Goal: Task Accomplishment & Management: Manage account settings

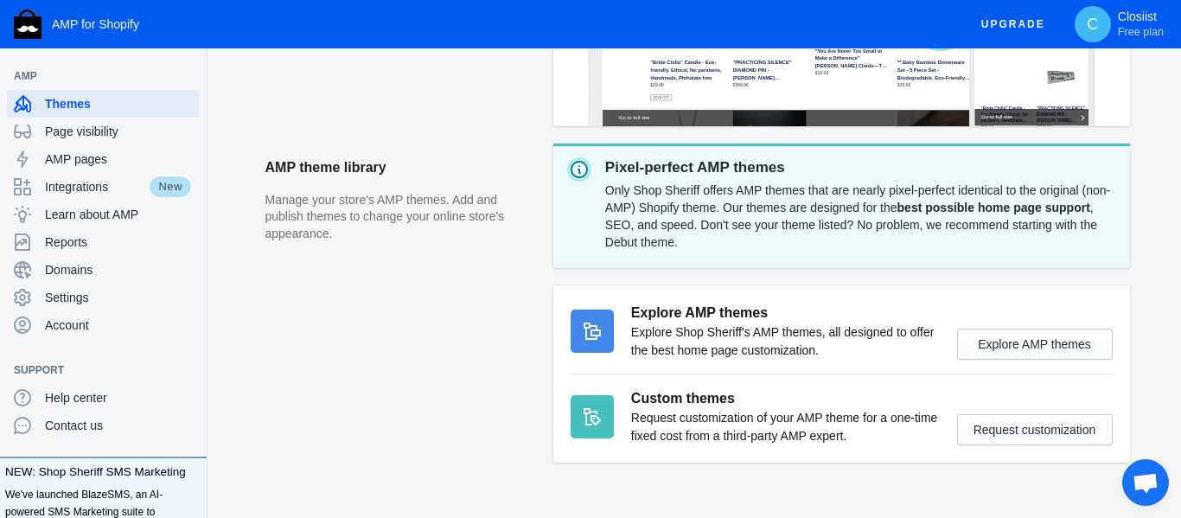
scroll to position [569, 0]
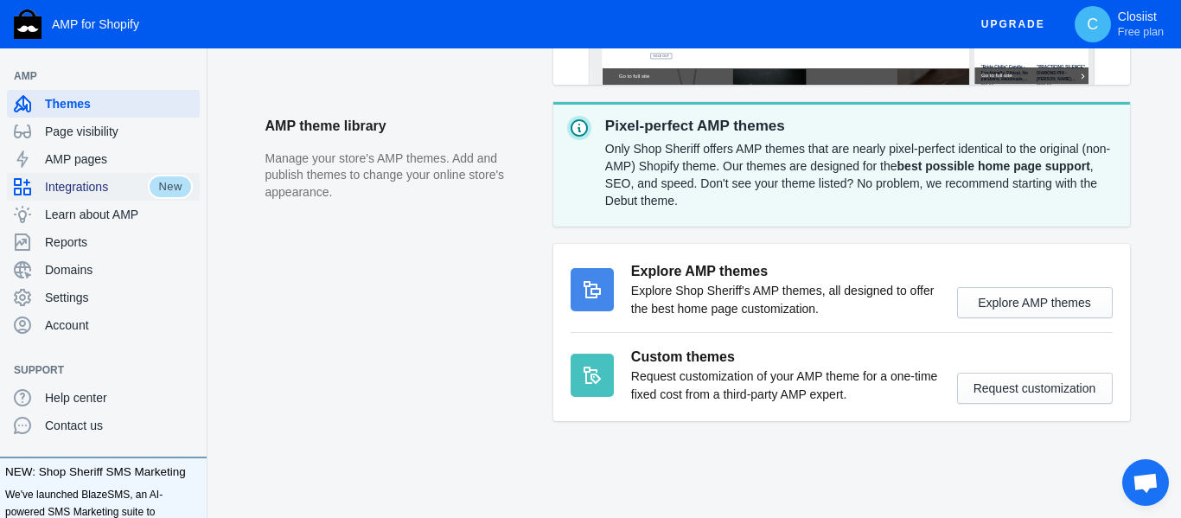
click at [116, 193] on span "Integrations" at bounding box center [96, 186] width 103 height 17
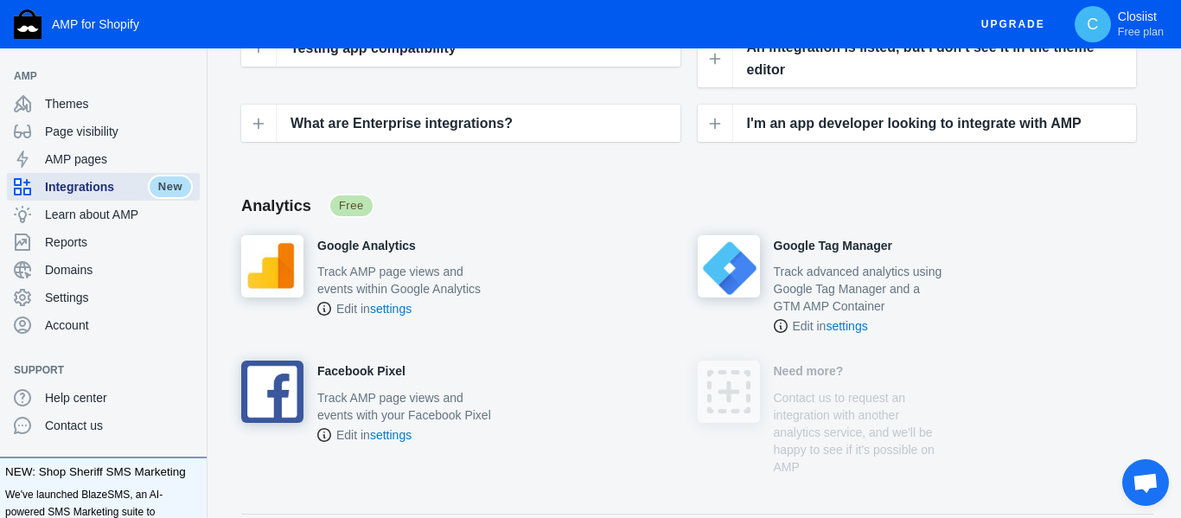
scroll to position [343, 0]
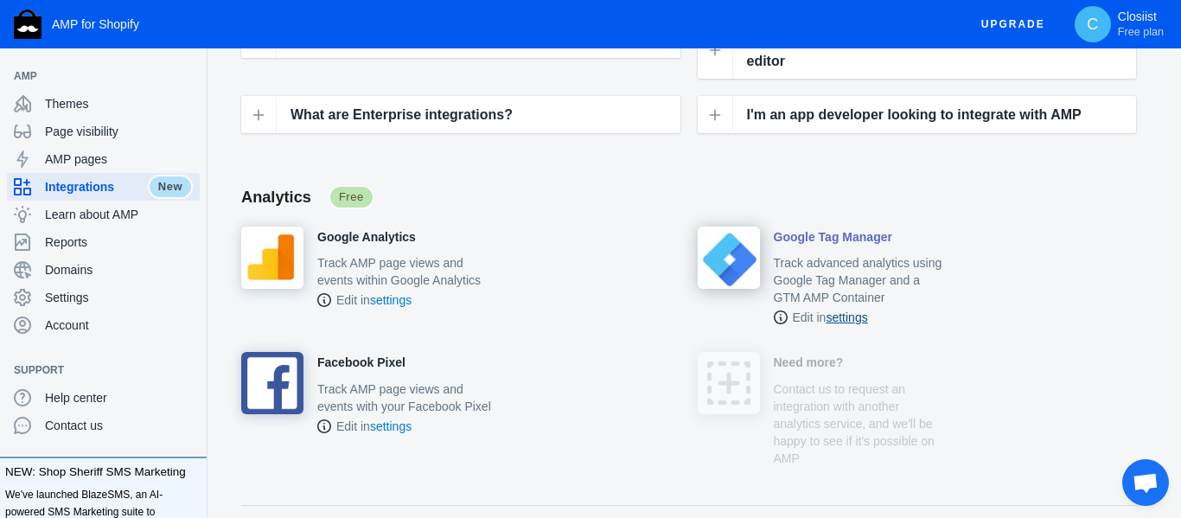
click at [854, 310] on link "settings" at bounding box center [847, 317] width 42 height 14
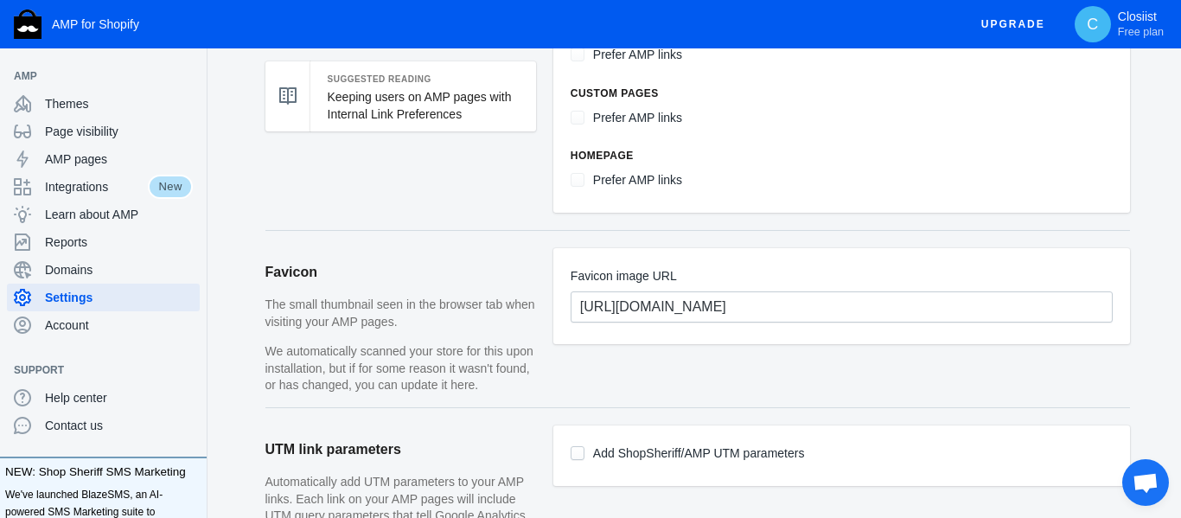
scroll to position [1132, 0]
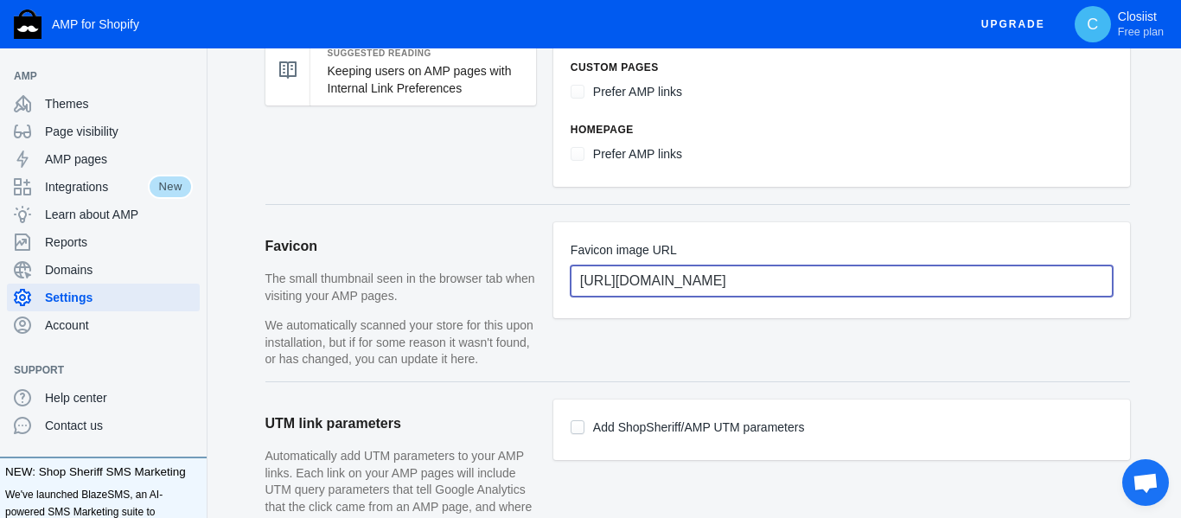
click at [641, 266] on input "[URL][DOMAIN_NAME]" at bounding box center [842, 281] width 542 height 31
paste input "[DOMAIN_NAME][URL]"
type input "[URL][DOMAIN_NAME]"
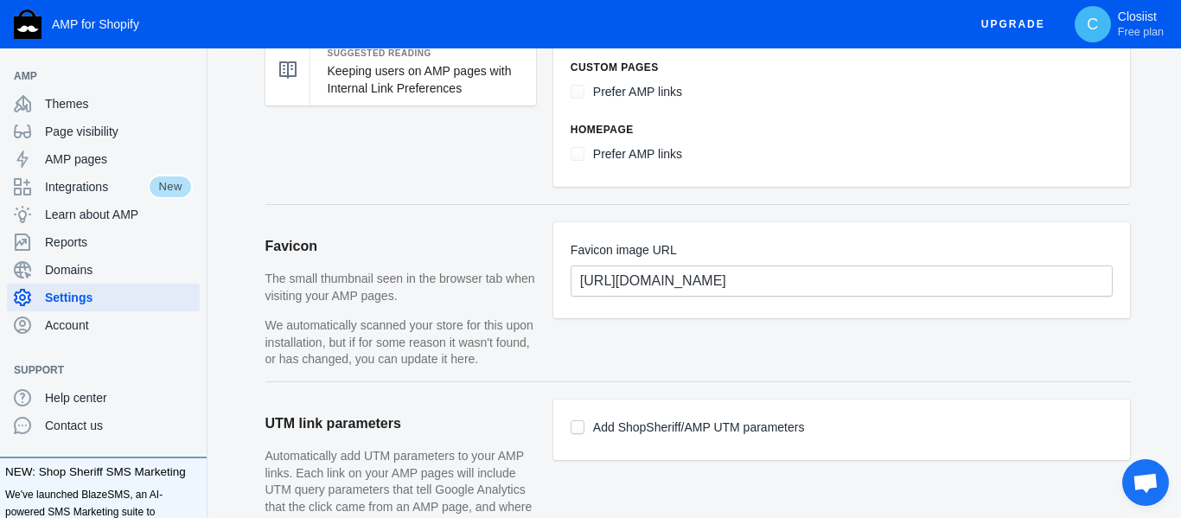
click at [934, 325] on article "Favicon image URL [URL][DOMAIN_NAME]" at bounding box center [842, 301] width 577 height 159
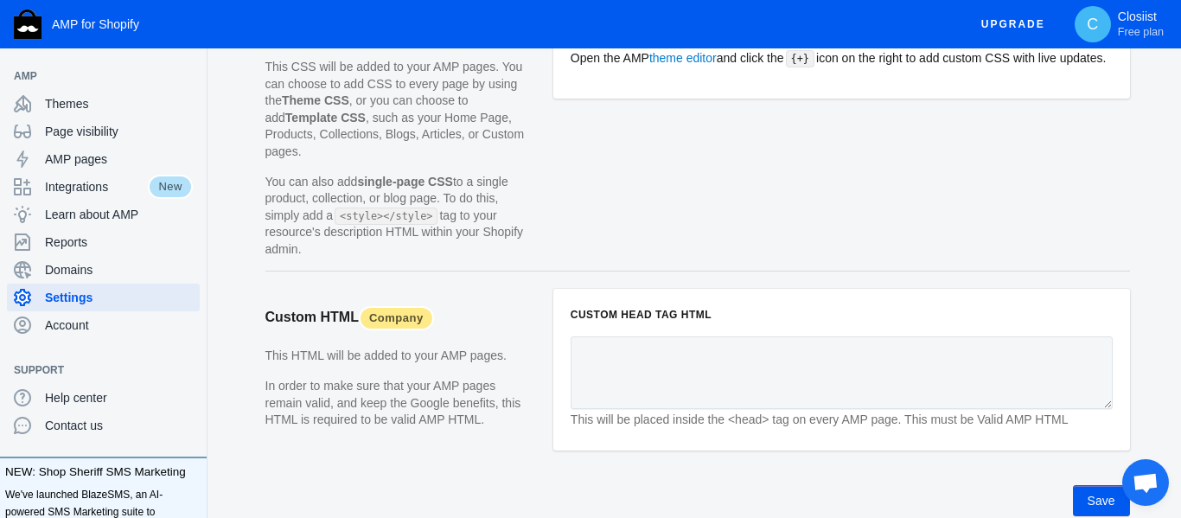
scroll to position [1838, 0]
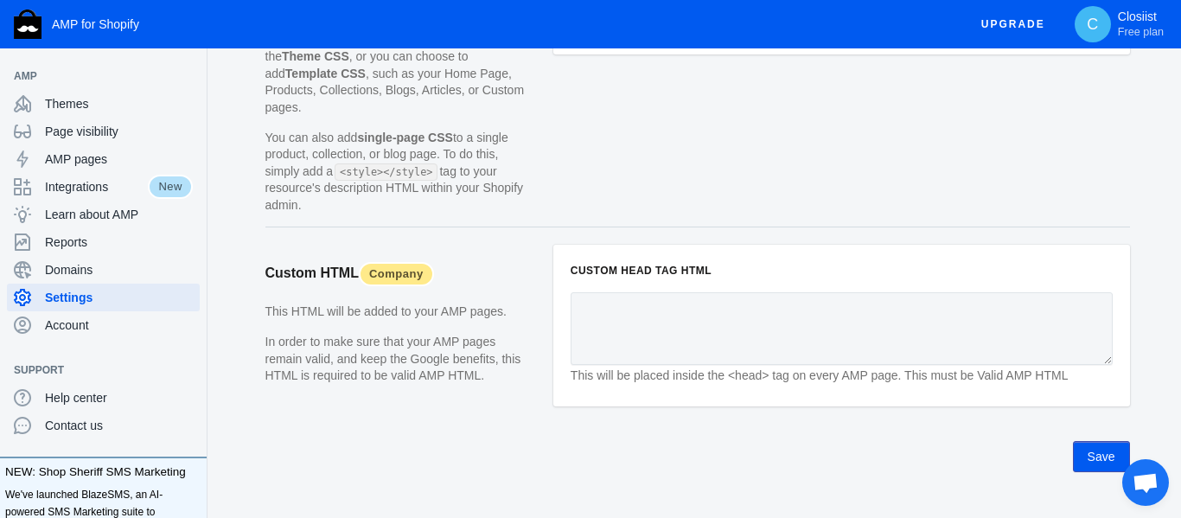
click at [1100, 441] on button "Save" at bounding box center [1101, 456] width 57 height 31
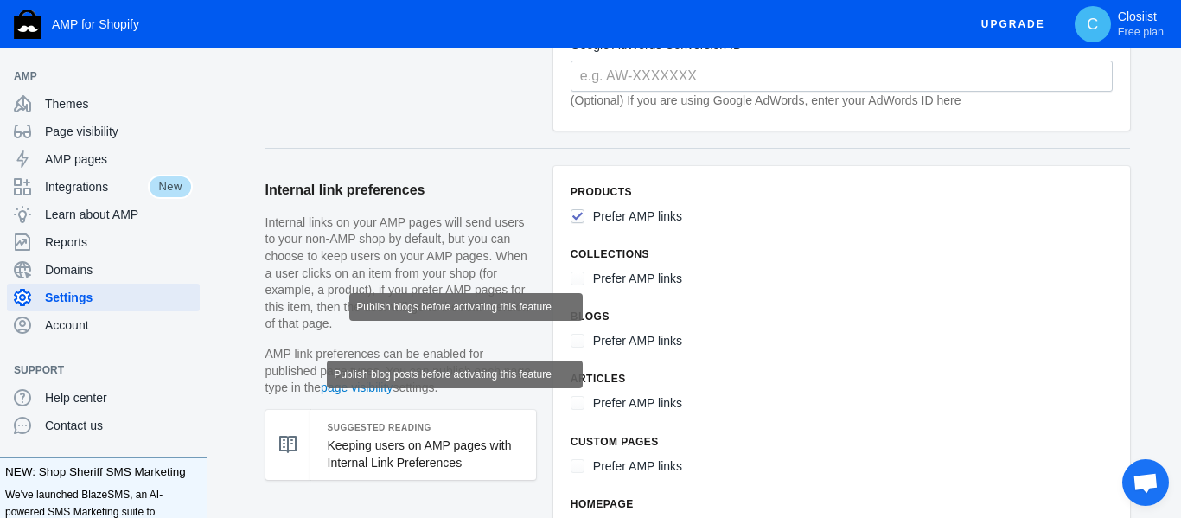
scroll to position [752, 0]
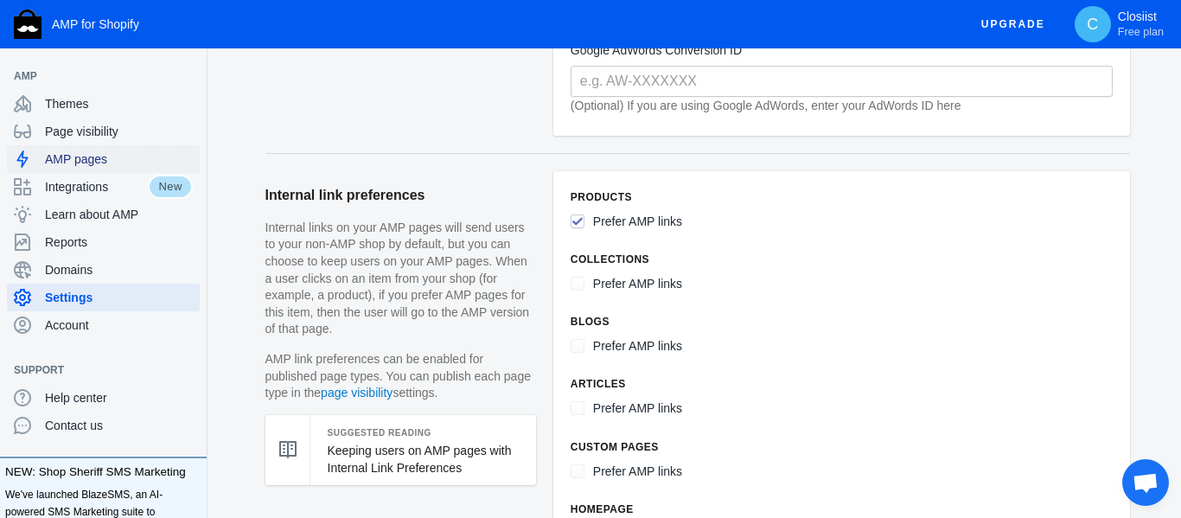
click at [94, 159] on span "AMP pages" at bounding box center [119, 158] width 148 height 17
